Goal: Task Accomplishment & Management: Complete application form

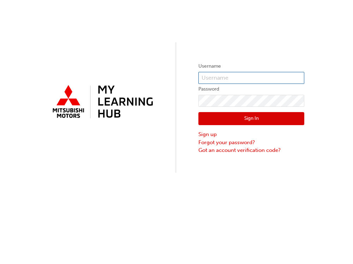
type input "N639CDONGOL"
click at [233, 120] on button "Sign In" at bounding box center [251, 118] width 106 height 13
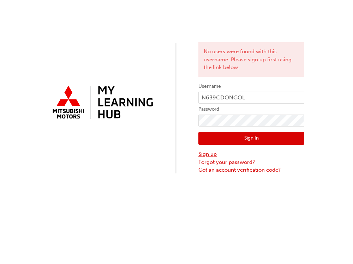
click at [204, 156] on link "Sign up" at bounding box center [251, 154] width 106 height 8
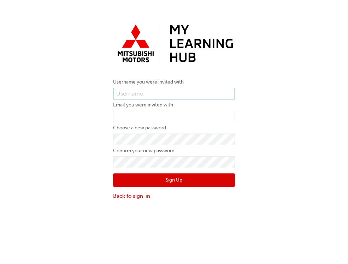
click at [167, 91] on input "text" at bounding box center [174, 94] width 122 height 12
click at [146, 92] on input "text" at bounding box center [174, 94] width 122 height 12
paste input "N639CDONGOL"
type input "N639CDONGOL"
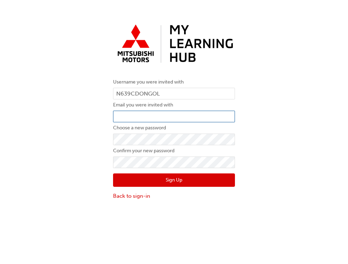
click at [138, 114] on input "email" at bounding box center [174, 117] width 122 height 12
type input "[EMAIL_ADDRESS][PERSON_NAME][DOMAIN_NAME]"
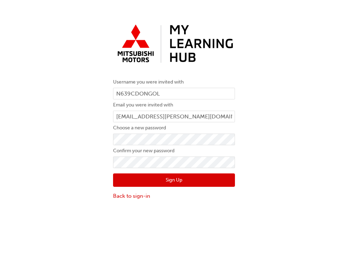
click at [139, 178] on button "Sign Up" at bounding box center [174, 180] width 122 height 13
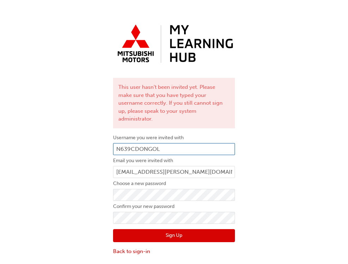
scroll to position [16, 0]
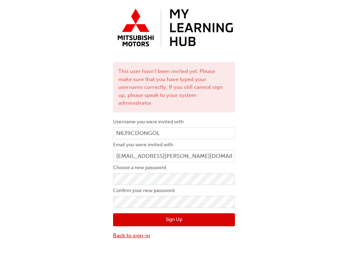
click at [127, 232] on link "Back to sign-in" at bounding box center [174, 236] width 122 height 8
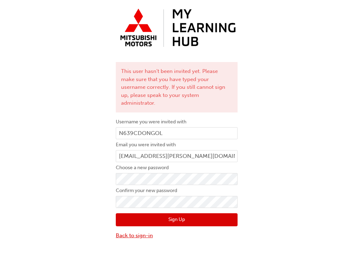
scroll to position [0, 0]
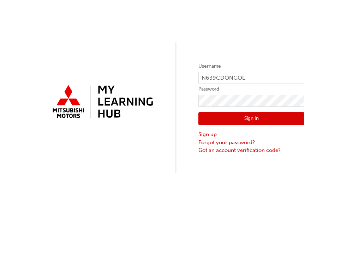
click at [246, 122] on button "Sign In" at bounding box center [251, 118] width 106 height 13
